Goal: Find specific page/section

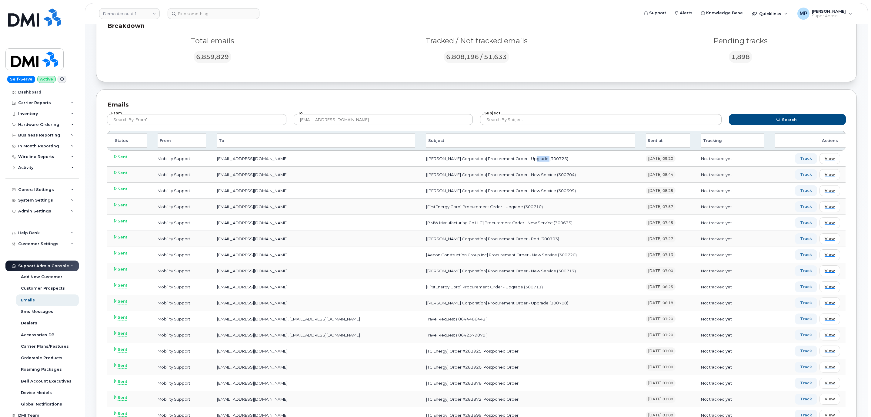
scroll to position [14, 0]
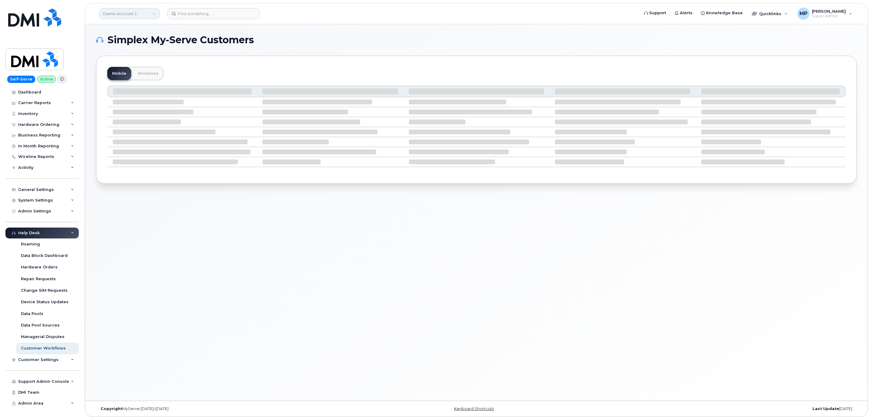
click at [115, 17] on link "Demo Account 1" at bounding box center [129, 13] width 61 height 11
type input "savvas"
click at [130, 59] on span "Savvas Learning Company LLC" at bounding box center [135, 57] width 60 height 6
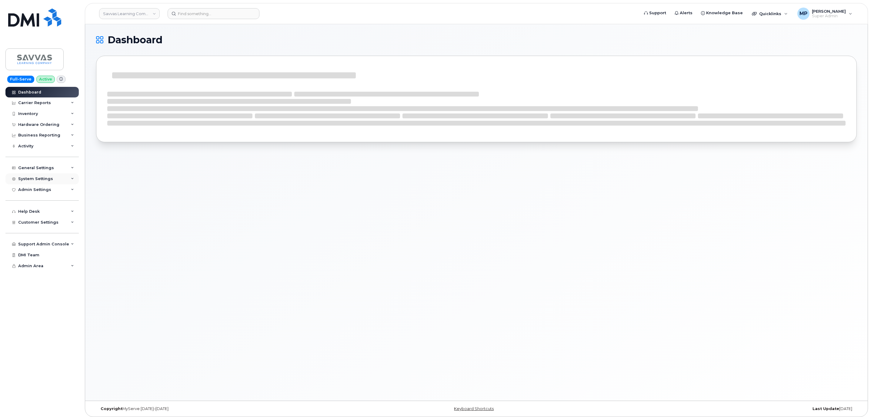
click at [41, 178] on div "System Settings" at bounding box center [35, 179] width 35 height 5
click at [38, 173] on div "General Settings" at bounding box center [41, 168] width 73 height 11
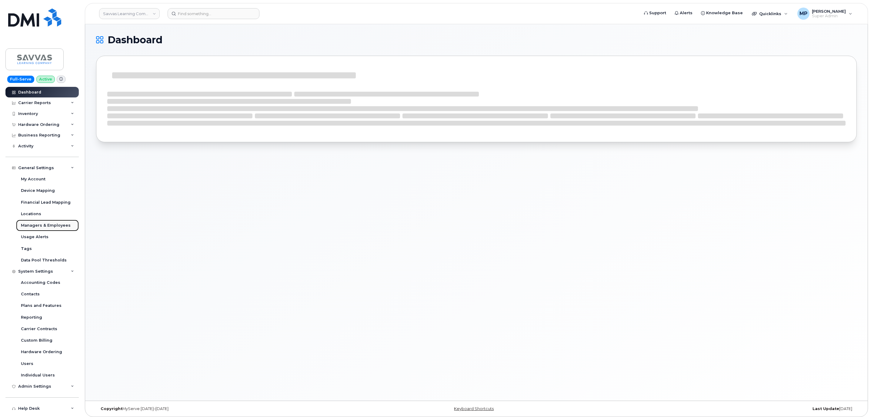
click at [40, 224] on div "Managers & Employees" at bounding box center [46, 225] width 50 height 5
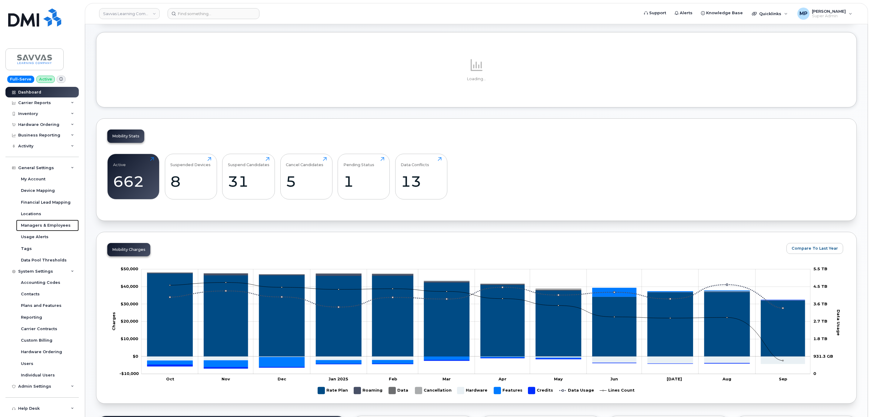
scroll to position [75, 0]
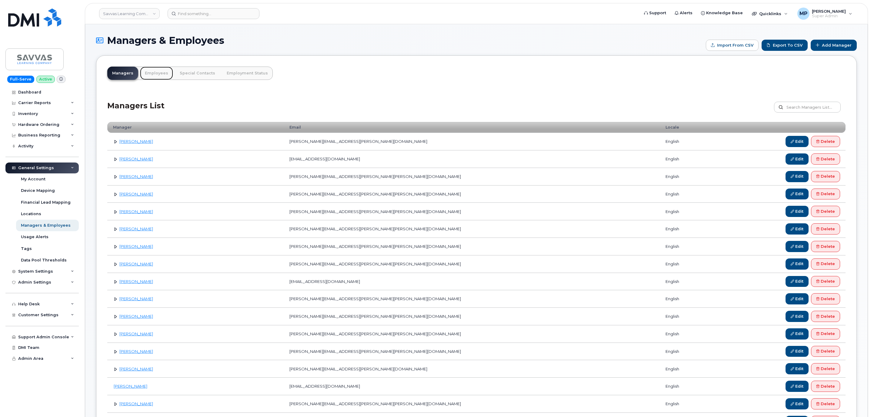
click at [153, 73] on link "Employees" at bounding box center [156, 73] width 33 height 13
